Goal: Information Seeking & Learning: Learn about a topic

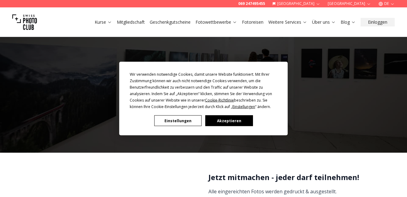
click at [227, 22] on div "Wir verwenden notwendige Cookies, damit unsere Website funktioniert. Mit Ihrer …" at bounding box center [203, 98] width 407 height 197
click at [217, 120] on button "Akzeptieren" at bounding box center [228, 120] width 47 height 11
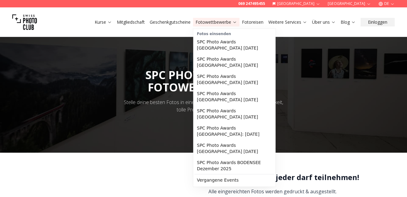
click at [221, 23] on link "Fotowettbewerbe" at bounding box center [215, 22] width 41 height 6
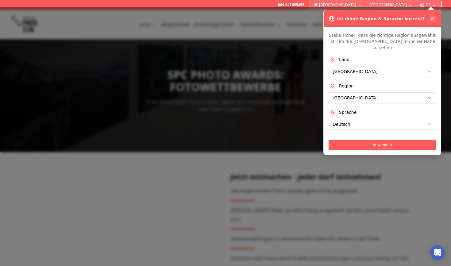
click at [406, 19] on icon at bounding box center [432, 18] width 5 height 5
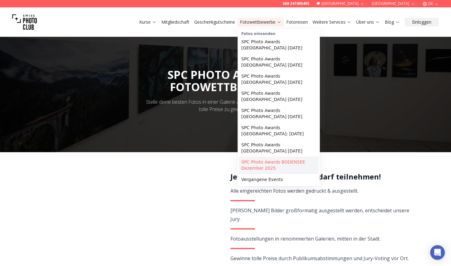
click at [278, 165] on link "SPC Photo Awards BODENSEE Dezember 2025" at bounding box center [279, 165] width 80 height 17
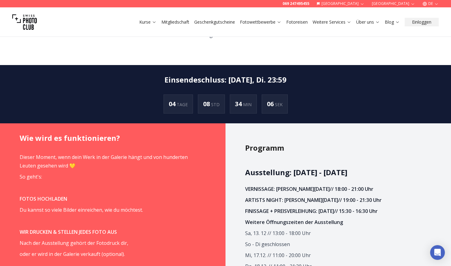
scroll to position [346, 0]
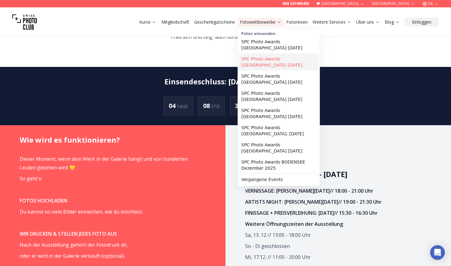
click at [270, 64] on link "SPC Photo Awards [GEOGRAPHIC_DATA] [DATE]" at bounding box center [279, 61] width 80 height 17
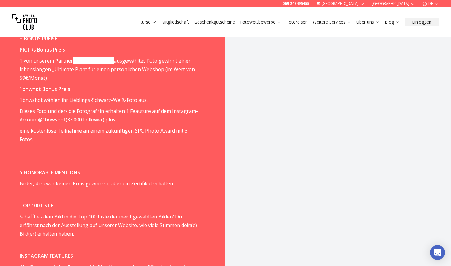
scroll to position [935, 0]
click at [150, 157] on p at bounding box center [110, 161] width 180 height 9
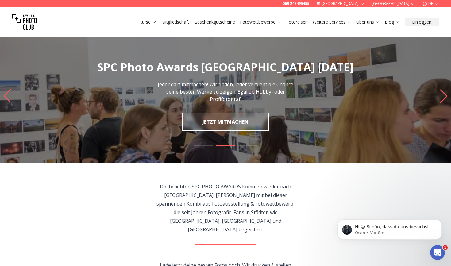
scroll to position [0, 0]
